Goal: Use online tool/utility: Utilize a website feature to perform a specific function

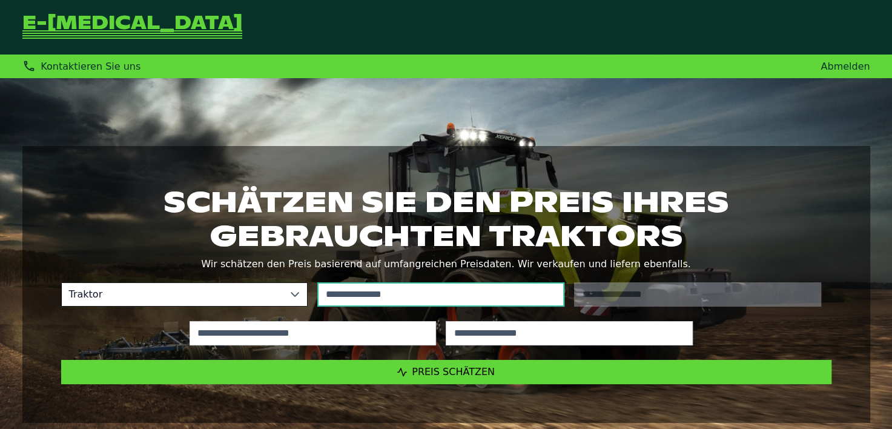
click at [372, 288] on input "text" at bounding box center [440, 294] width 247 height 24
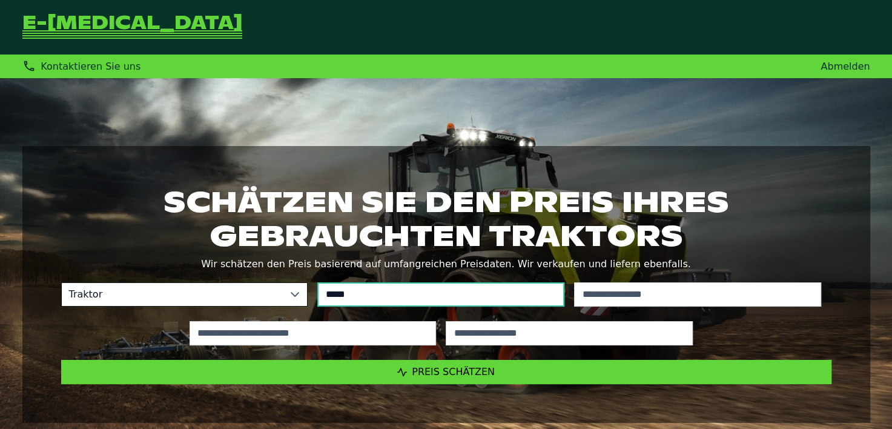
type input "*****"
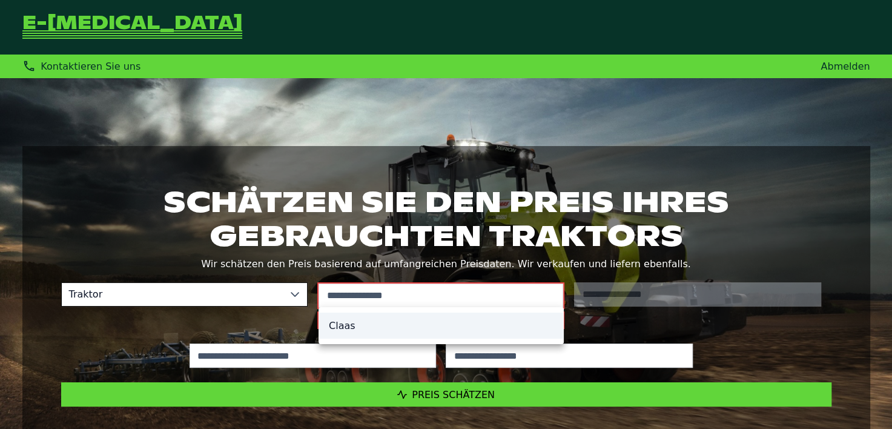
click at [407, 320] on li "Claas" at bounding box center [441, 325] width 244 height 26
type input "*****"
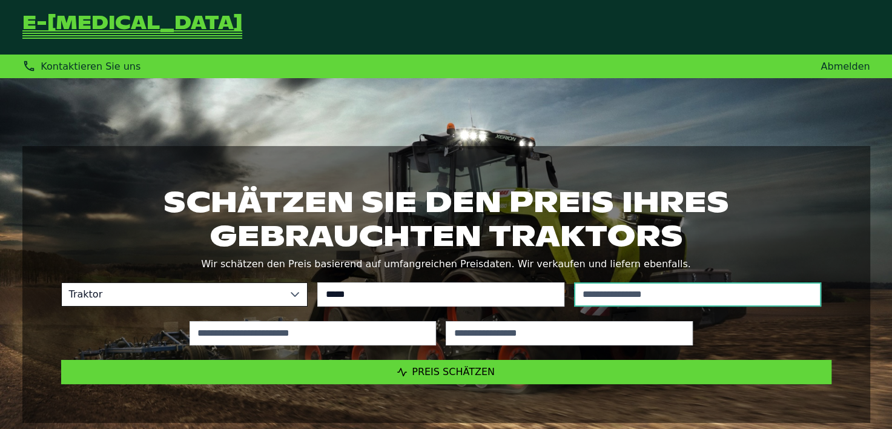
click at [638, 291] on input "text" at bounding box center [697, 294] width 247 height 24
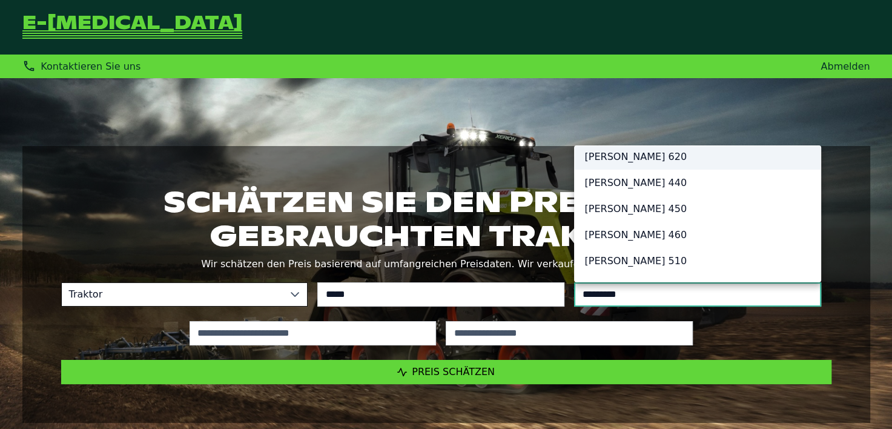
scroll to position [5, 0]
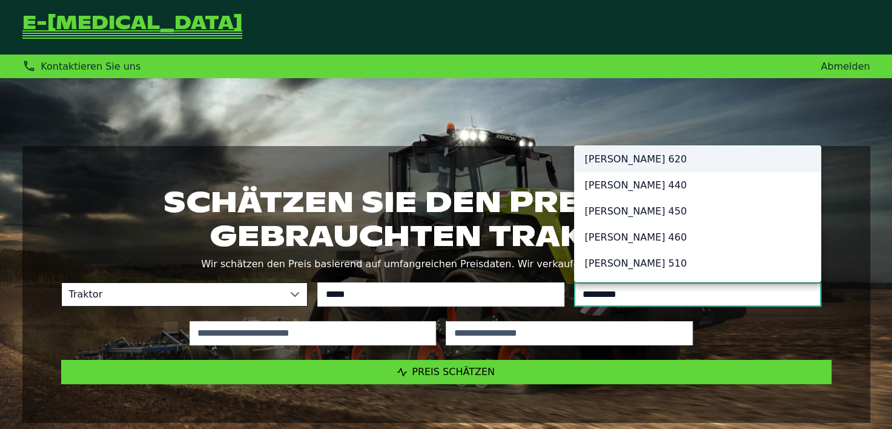
type input "*********"
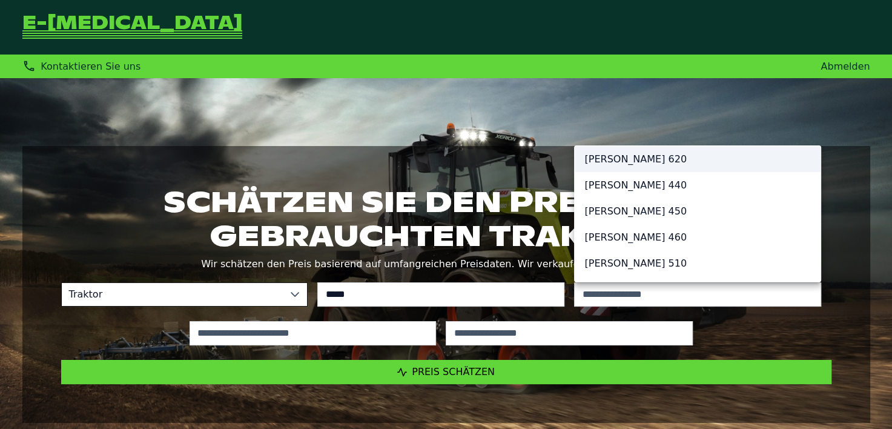
click at [636, 162] on li "Claas Arion 620" at bounding box center [698, 159] width 246 height 26
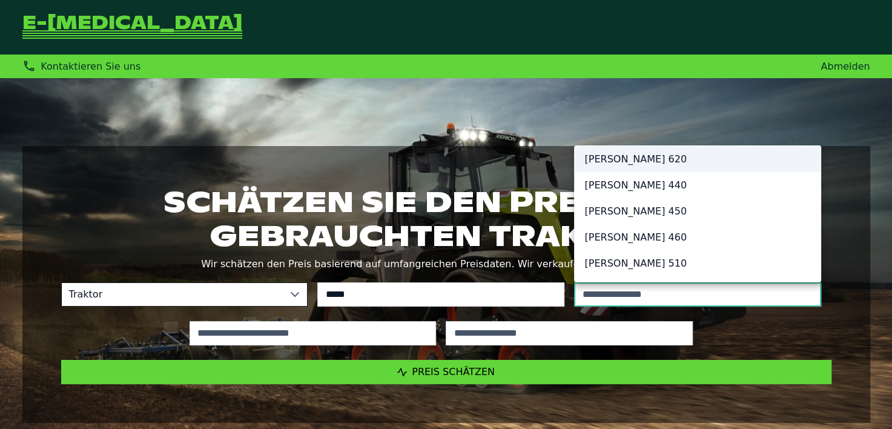
type input "*********"
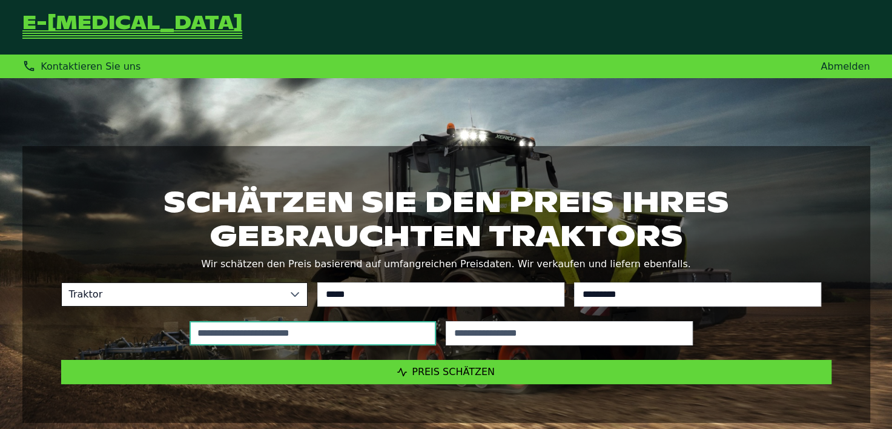
click at [317, 335] on input "text" at bounding box center [312, 333] width 247 height 24
type input "*****"
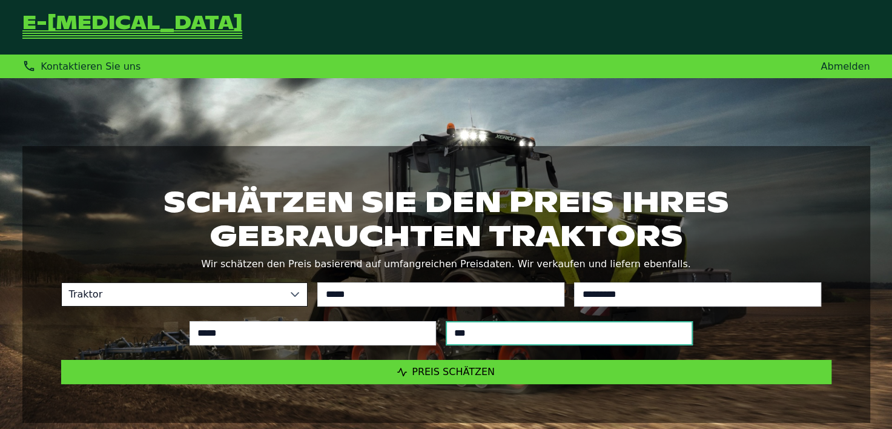
type input "****"
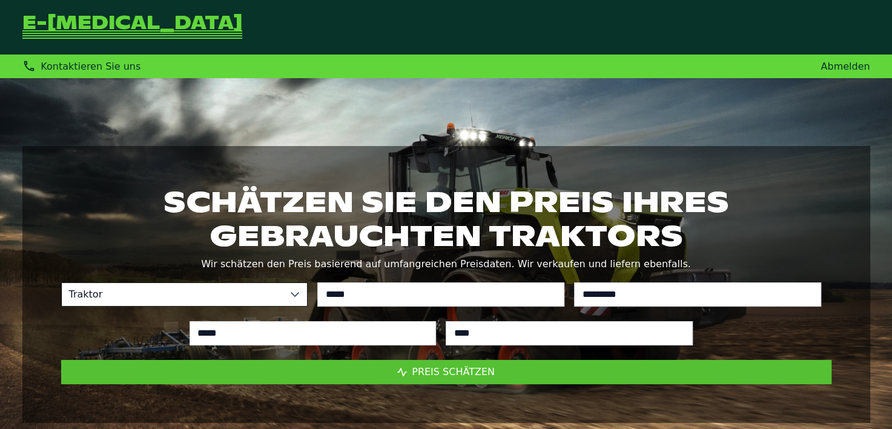
click at [420, 371] on span "Preis schätzen" at bounding box center [453, 372] width 83 height 12
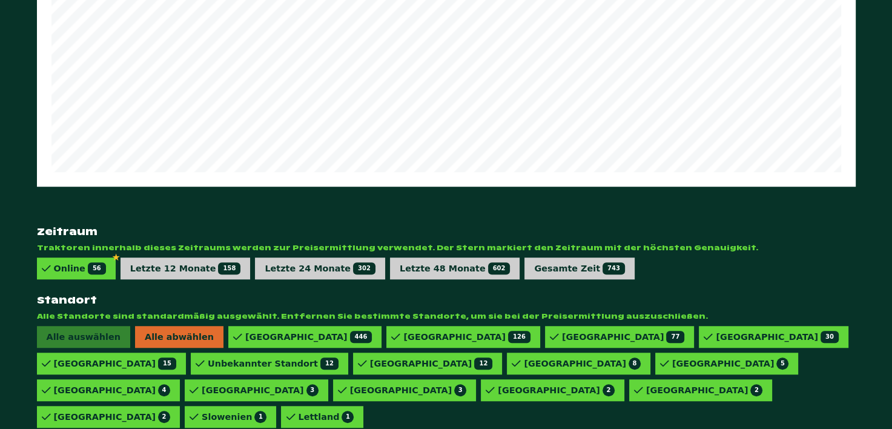
scroll to position [849, 0]
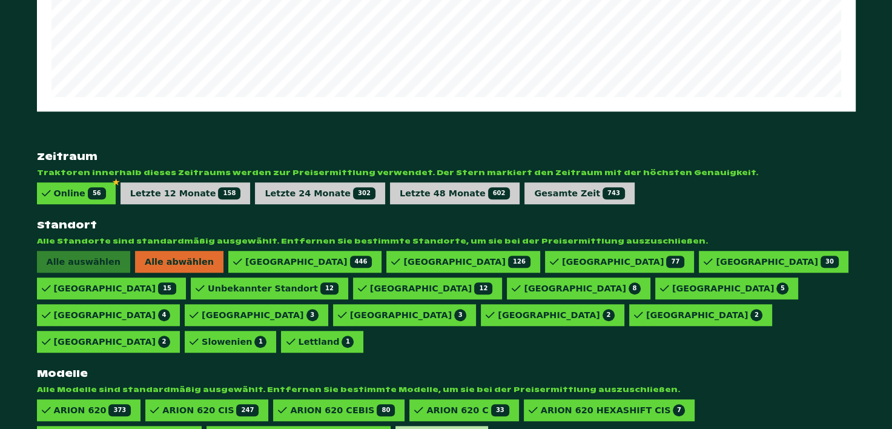
drag, startPoint x: 249, startPoint y: 387, endPoint x: 241, endPoint y: 394, distance: 10.3
click at [412, 430] on div "VARIO 620 1" at bounding box center [445, 436] width 66 height 12
click at [223, 430] on div "ARION 620 HEXASHIFT CEBIS 3" at bounding box center [301, 436] width 157 height 12
click at [193, 430] on div "ARION 620 CMATIC CEBIS 5" at bounding box center [123, 436] width 139 height 12
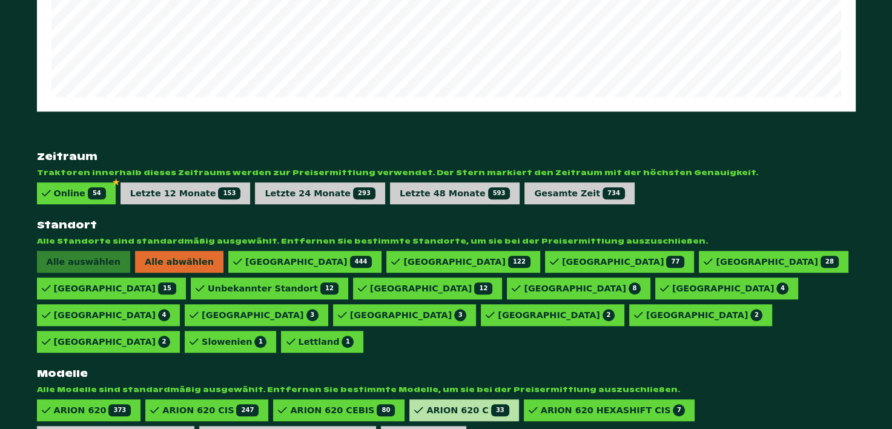
click at [426, 404] on div "ARION 620 C 33" at bounding box center [467, 410] width 82 height 12
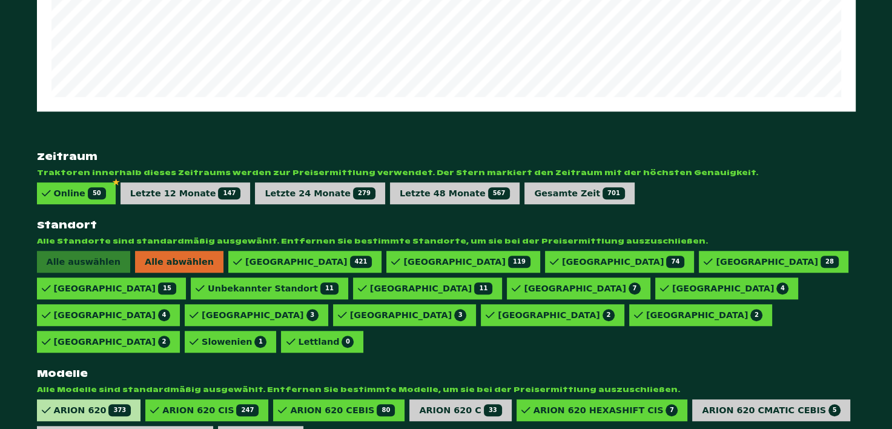
click at [80, 404] on div "ARION 620 373" at bounding box center [92, 410] width 77 height 12
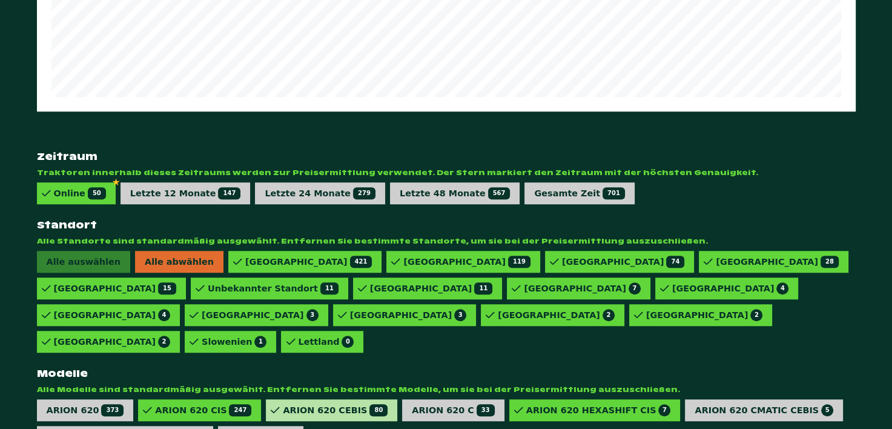
click at [309, 404] on div "ARION 620 CEBIS 80" at bounding box center [335, 410] width 105 height 12
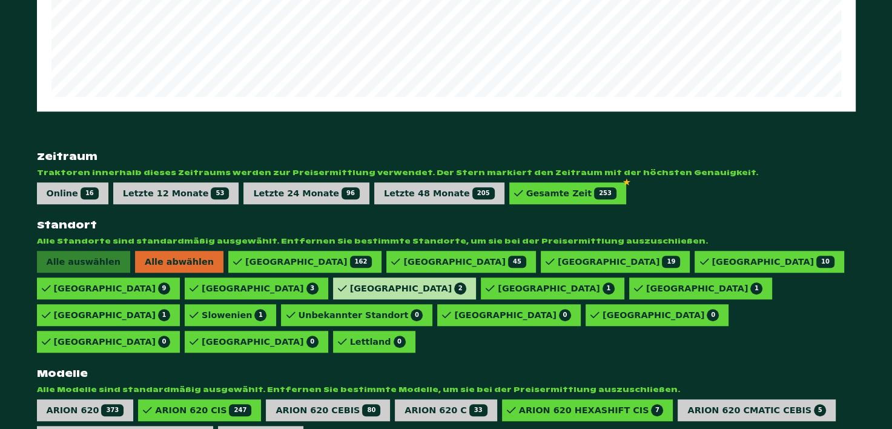
click at [350, 282] on div "Spanien 2" at bounding box center [408, 288] width 117 height 12
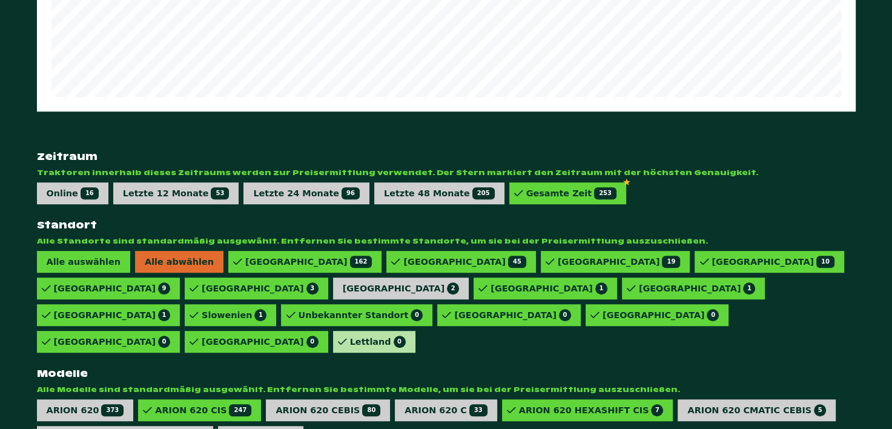
click at [350, 335] on div "Lettland 0" at bounding box center [378, 341] width 56 height 12
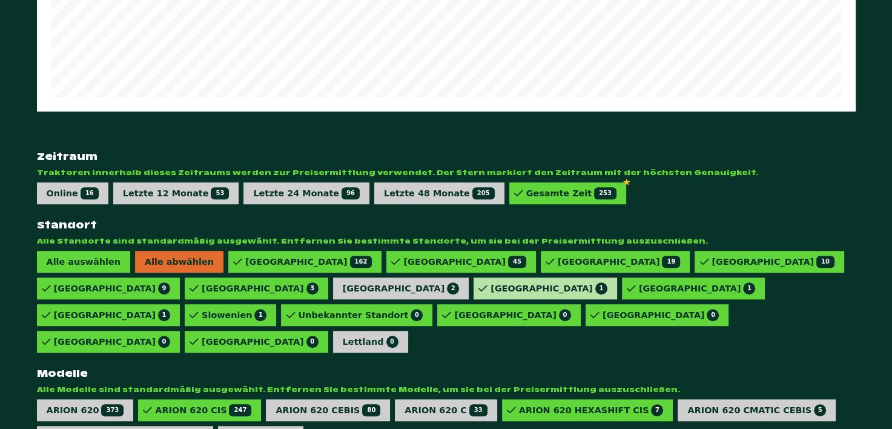
click at [490, 282] on div "Ukraine 1" at bounding box center [548, 288] width 117 height 12
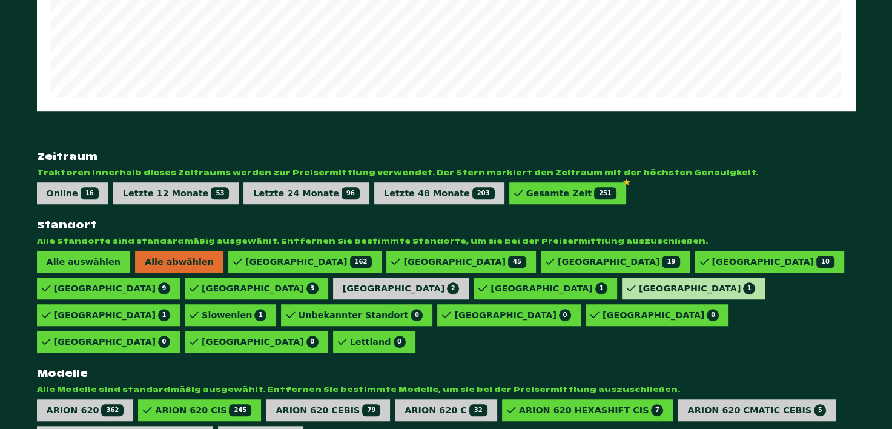
click at [622, 277] on div "Estland 1" at bounding box center [693, 288] width 143 height 22
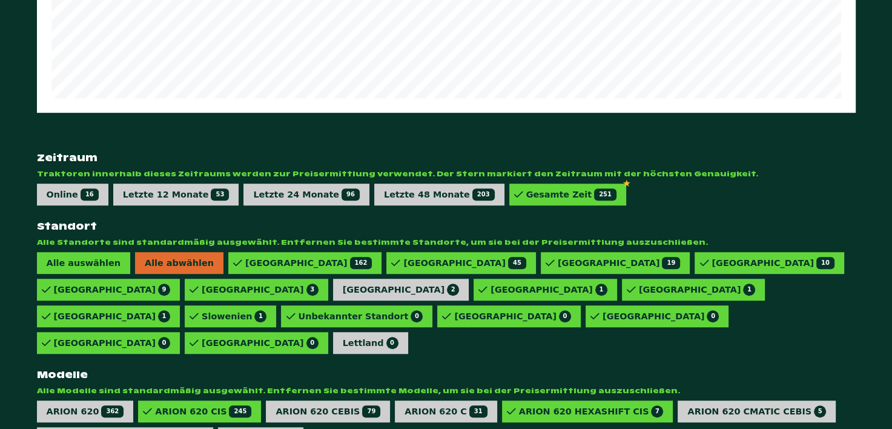
click at [51, 312] on icon at bounding box center [46, 316] width 9 height 8
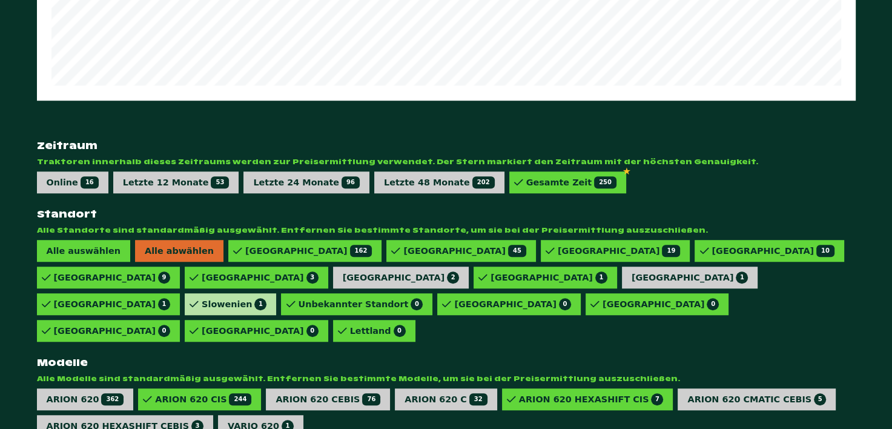
click at [266, 298] on div "Slowenien 1" at bounding box center [234, 304] width 65 height 12
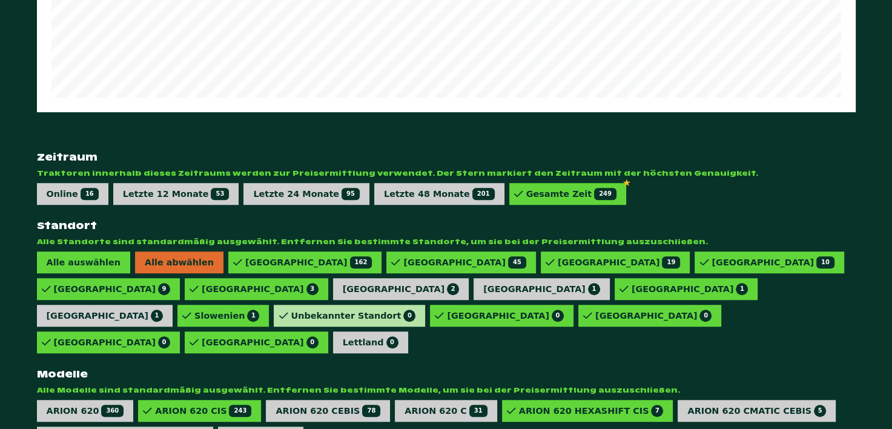
click at [392, 309] on div "Unbekannter Standort 0" at bounding box center [353, 315] width 125 height 12
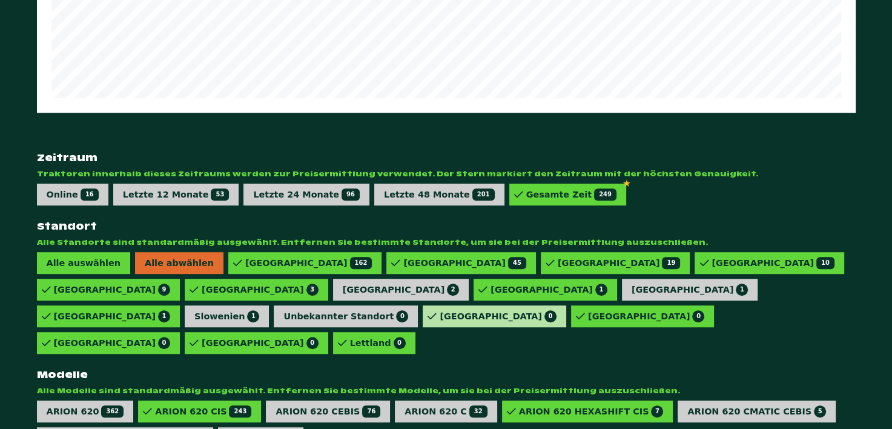
scroll to position [849, 0]
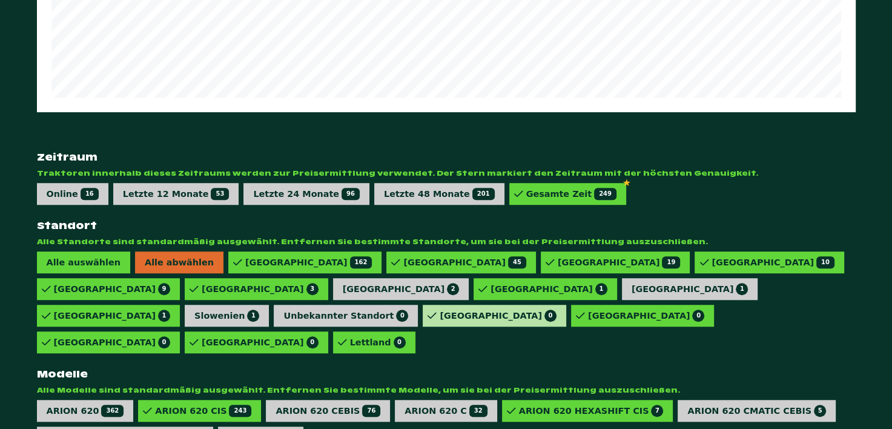
click at [511, 309] on div "Dänemark 0" at bounding box center [498, 315] width 117 height 12
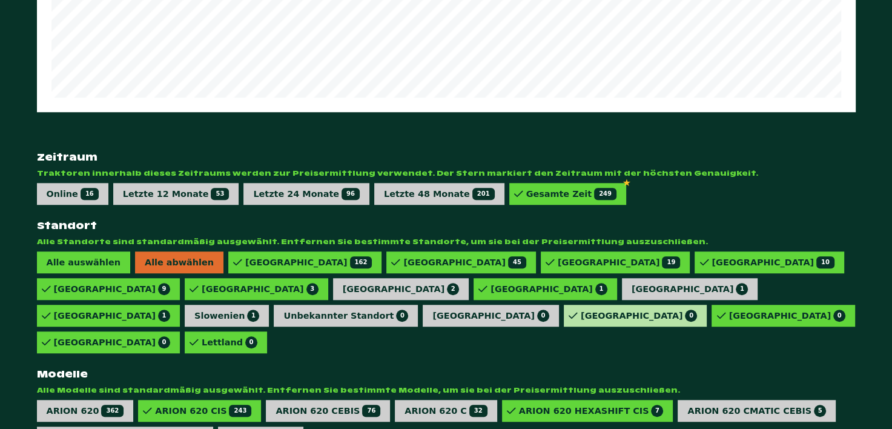
click at [581, 309] on div "Ungarn 0" at bounding box center [639, 315] width 117 height 12
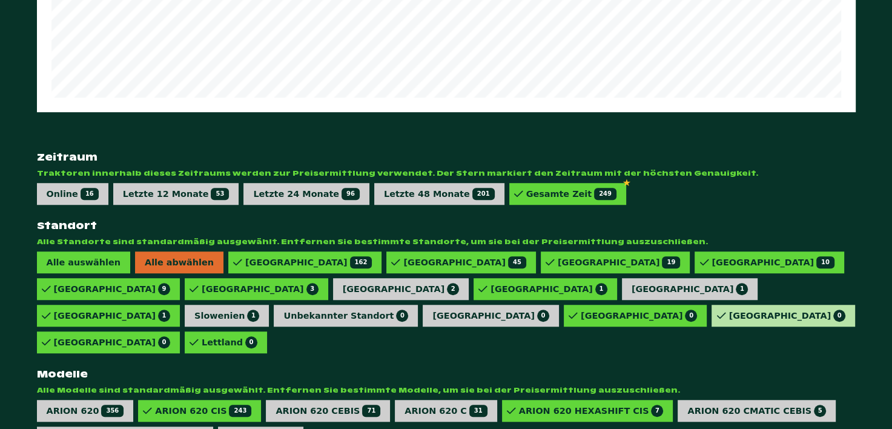
click at [716, 311] on icon at bounding box center [720, 315] width 9 height 8
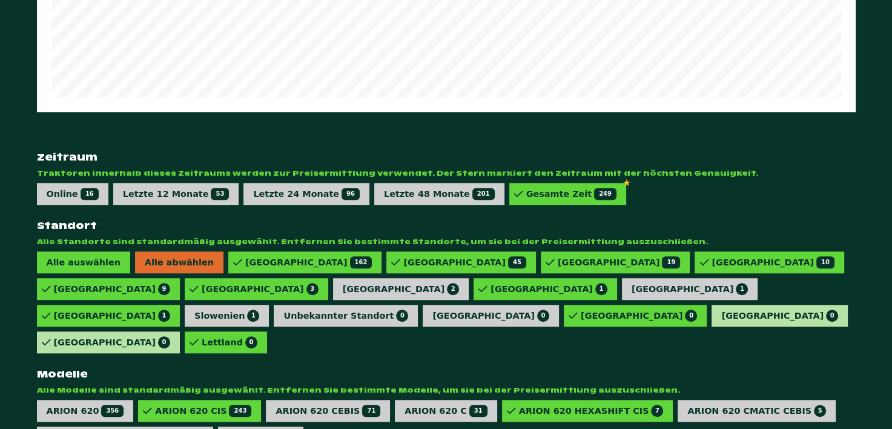
click at [171, 336] on div "Schweden 0" at bounding box center [112, 342] width 117 height 12
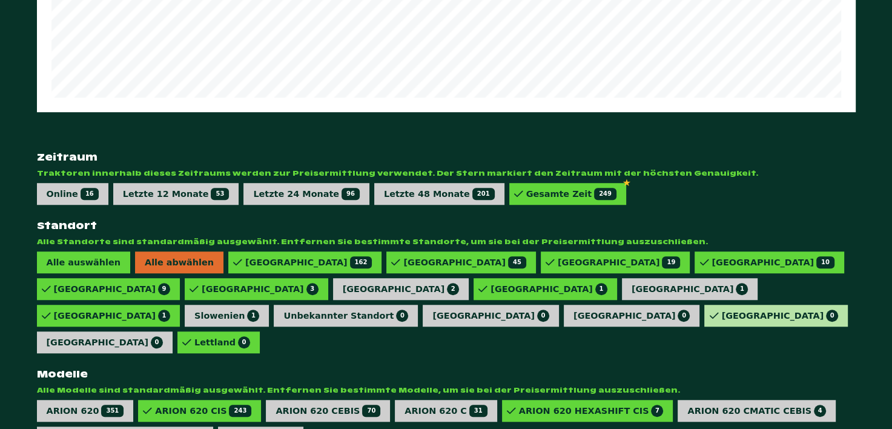
drag, startPoint x: 643, startPoint y: 268, endPoint x: 567, endPoint y: 271, distance: 76.4
click at [721, 309] on div "Österreich 0" at bounding box center [779, 315] width 117 height 12
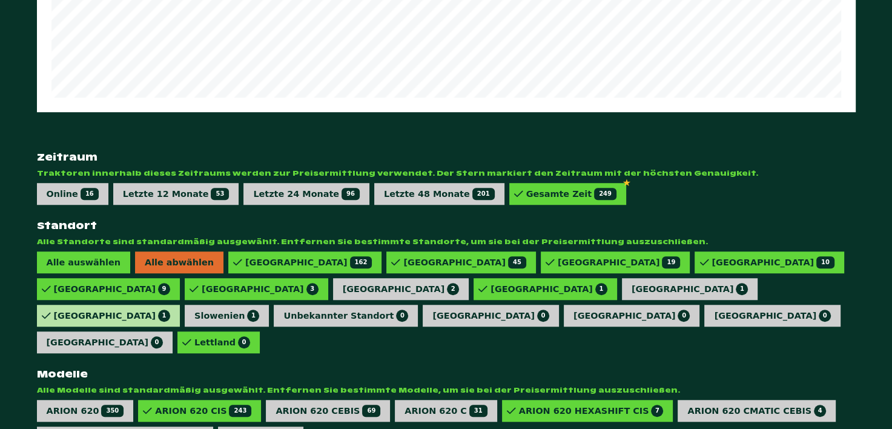
click at [171, 309] on div "Belgien 1" at bounding box center [112, 315] width 117 height 12
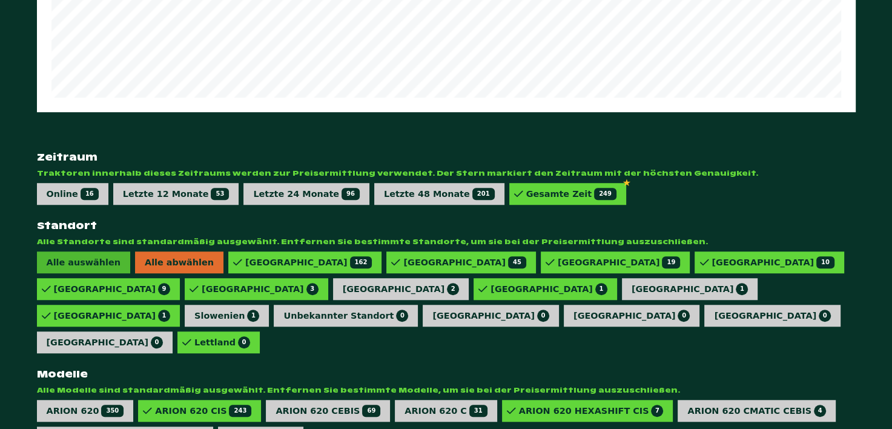
scroll to position [823, 0]
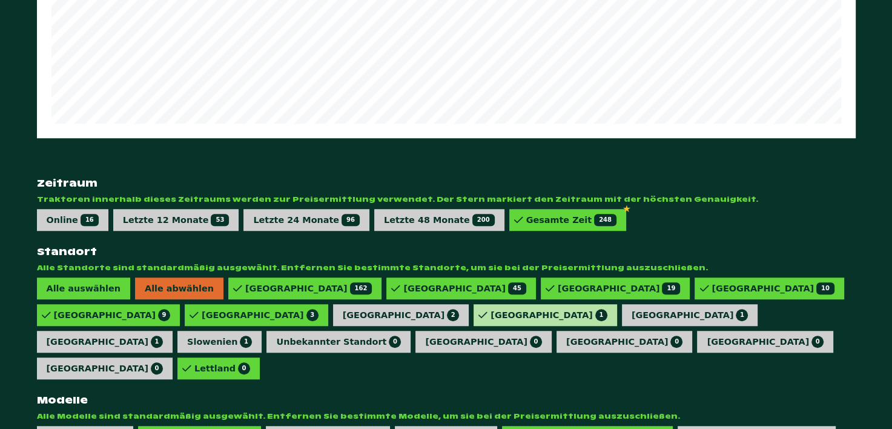
click at [473, 304] on div "Ukraine 1" at bounding box center [544, 315] width 143 height 22
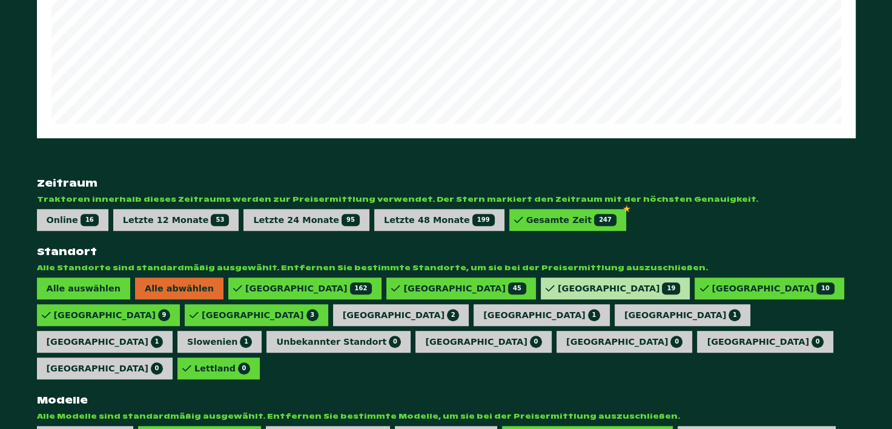
click at [558, 282] on div "Vereinigtes Königreich 19" at bounding box center [619, 288] width 122 height 12
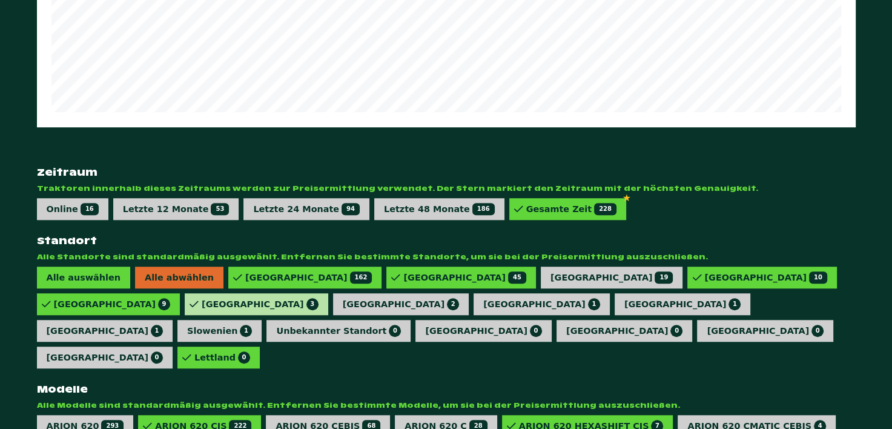
click at [318, 298] on div "Italien 3" at bounding box center [260, 304] width 117 height 12
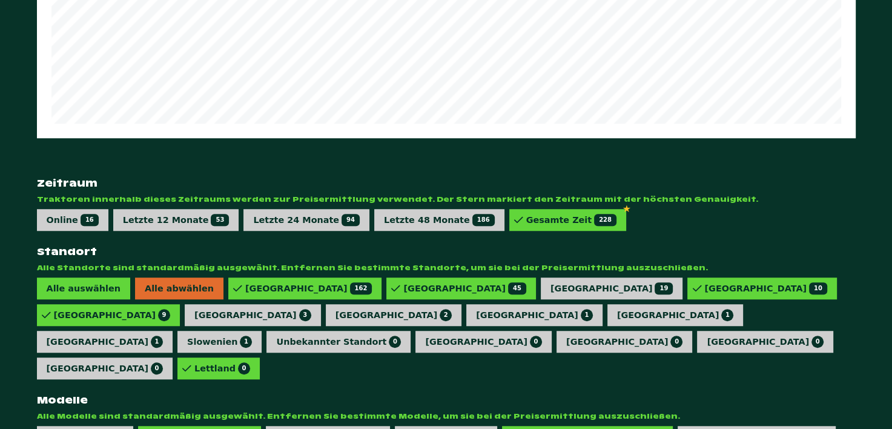
click at [171, 309] on div "Polen 9" at bounding box center [112, 315] width 117 height 12
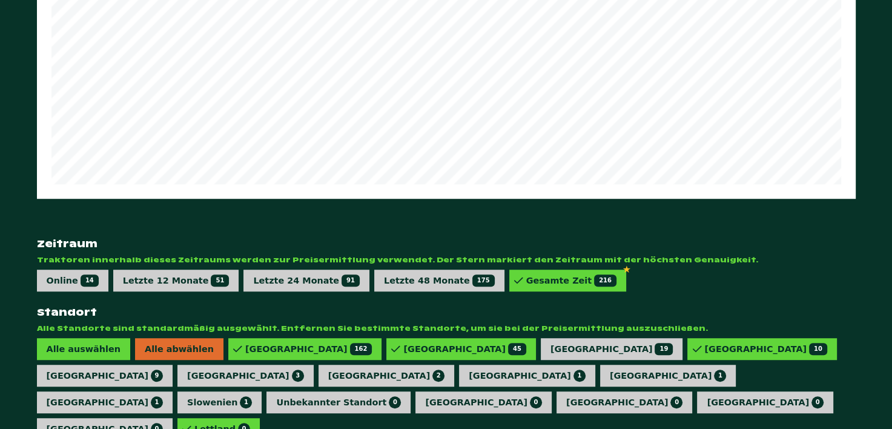
scroll to position [520, 0]
